Goal: Task Accomplishment & Management: Manage account settings

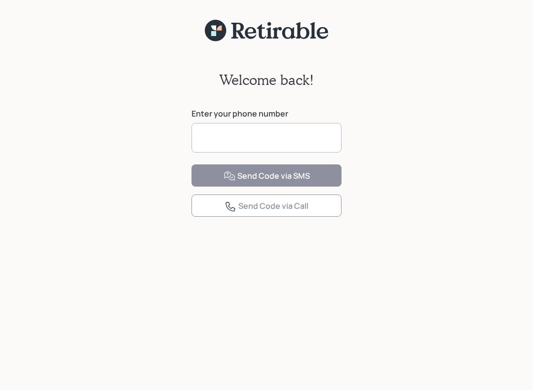
click at [220, 148] on input at bounding box center [266, 138] width 150 height 30
type input "**********"
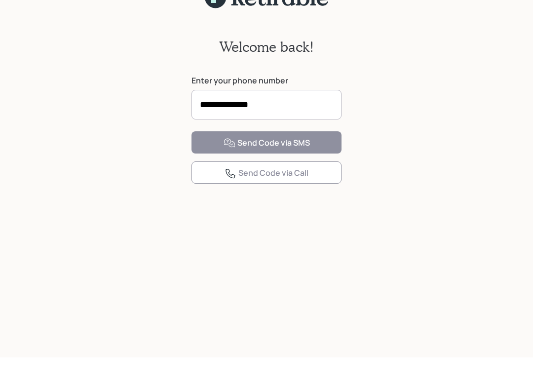
scroll to position [12, 0]
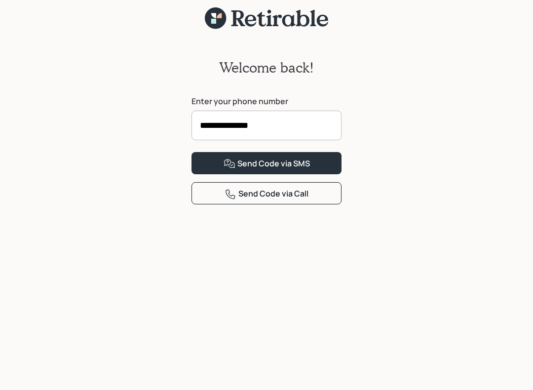
click at [315, 174] on button "Send Code via SMS" at bounding box center [266, 163] width 150 height 22
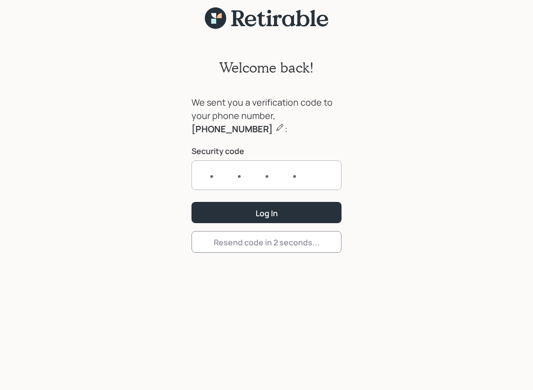
click at [229, 176] on input "text" at bounding box center [266, 175] width 150 height 30
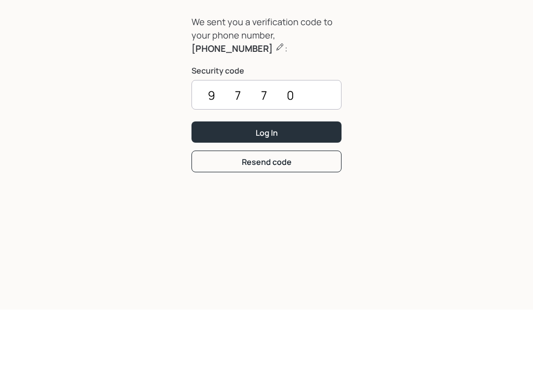
type input "9770"
click at [302, 202] on button "Log In" at bounding box center [266, 212] width 150 height 21
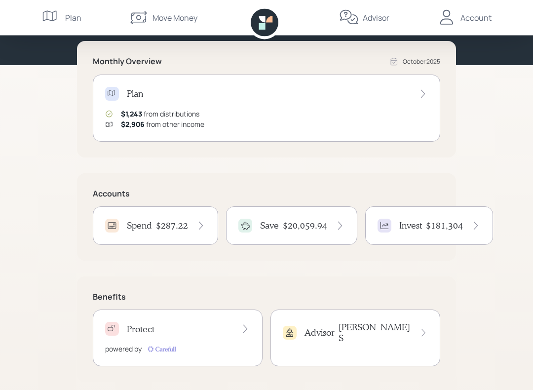
scroll to position [107, 0]
